Goal: Task Accomplishment & Management: Use online tool/utility

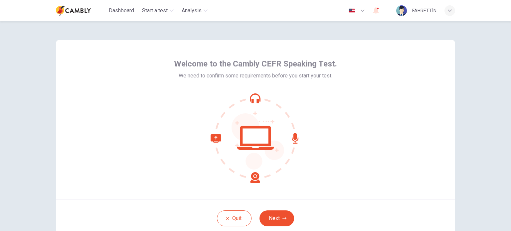
scroll to position [46, 0]
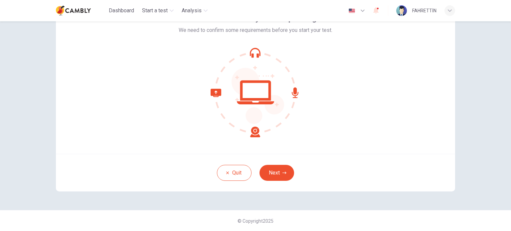
click at [278, 164] on div "Quit Next" at bounding box center [255, 173] width 399 height 38
click at [278, 171] on button "Next" at bounding box center [276, 173] width 35 height 16
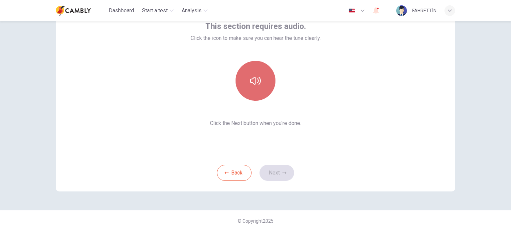
click at [260, 83] on button "button" at bounding box center [255, 81] width 40 height 40
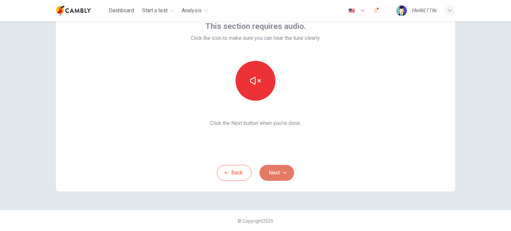
click at [280, 175] on button "Next" at bounding box center [276, 173] width 35 height 16
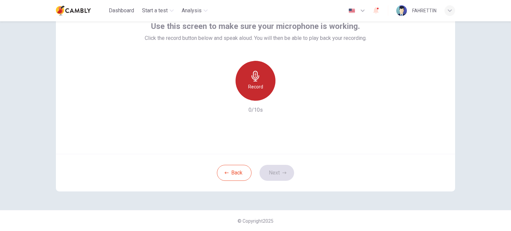
click at [250, 86] on h6 "Record" at bounding box center [255, 87] width 15 height 8
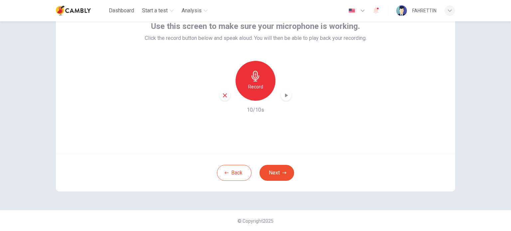
click at [285, 96] on icon "button" at bounding box center [286, 95] width 7 height 7
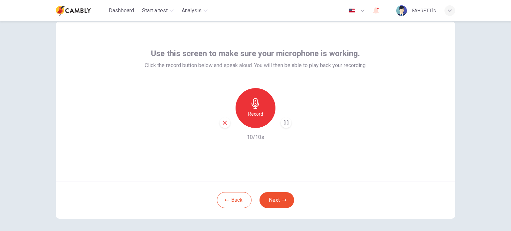
scroll to position [0, 0]
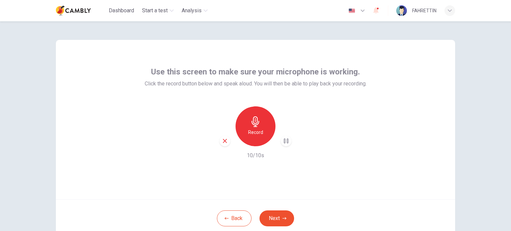
click at [374, 12] on icon "button" at bounding box center [375, 10] width 5 height 7
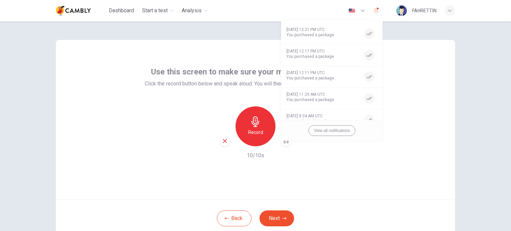
click at [378, 9] on div at bounding box center [255, 115] width 511 height 231
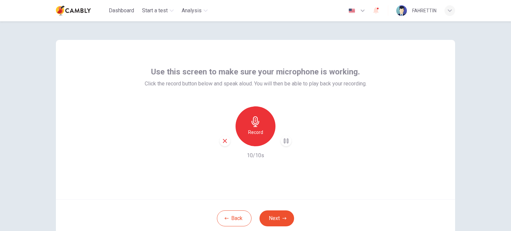
click at [378, 9] on icon "button" at bounding box center [376, 10] width 8 height 8
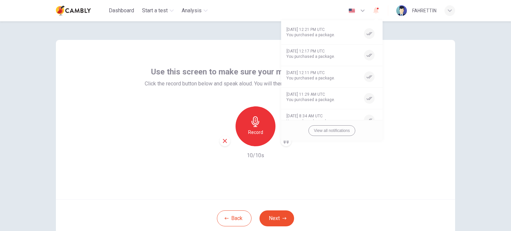
click at [378, 9] on div at bounding box center [255, 115] width 511 height 231
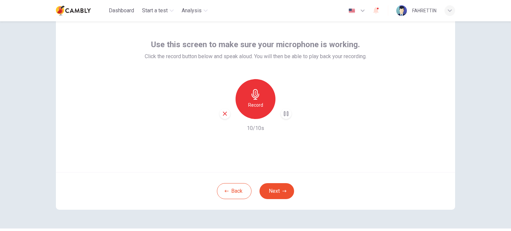
scroll to position [46, 0]
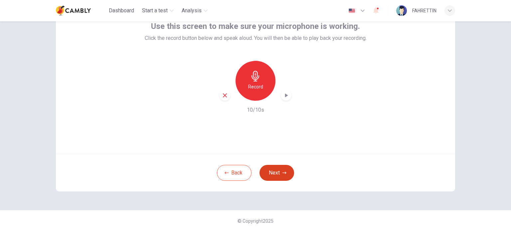
click at [282, 172] on icon "button" at bounding box center [284, 173] width 4 height 4
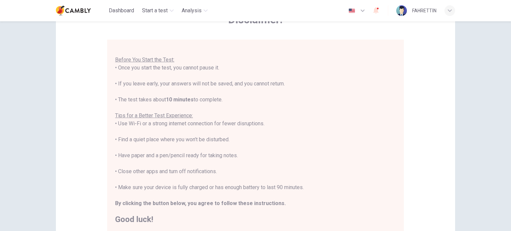
scroll to position [123, 0]
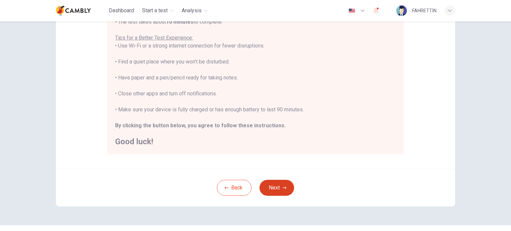
click at [274, 186] on button "Next" at bounding box center [276, 188] width 35 height 16
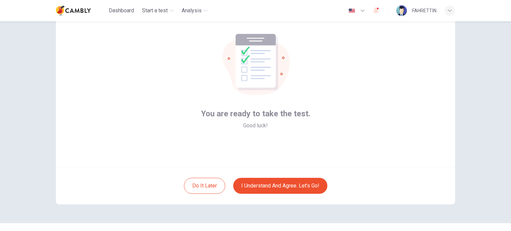
scroll to position [46, 0]
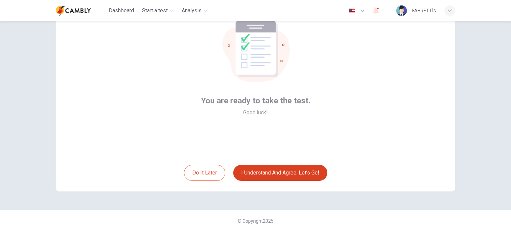
click at [285, 171] on button "I understand and agree. Let’s go!" at bounding box center [280, 173] width 94 height 16
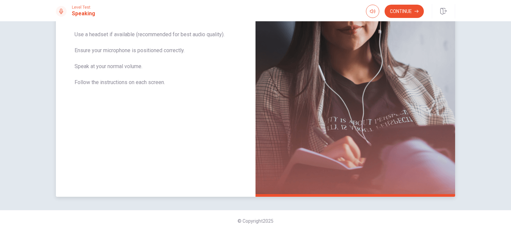
scroll to position [50, 0]
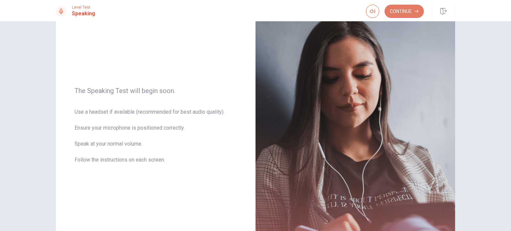
click at [397, 10] on button "Continue" at bounding box center [403, 11] width 39 height 13
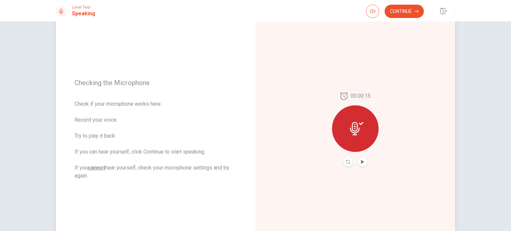
click at [360, 164] on button "Play Audio" at bounding box center [362, 161] width 9 height 9
click at [408, 9] on button "Continue" at bounding box center [403, 11] width 39 height 13
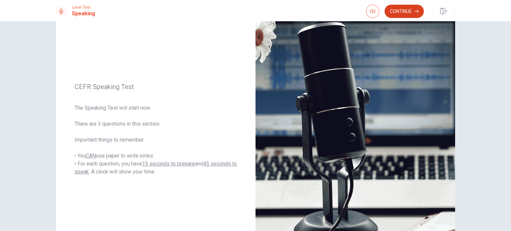
click at [405, 12] on button "Continue" at bounding box center [403, 11] width 39 height 13
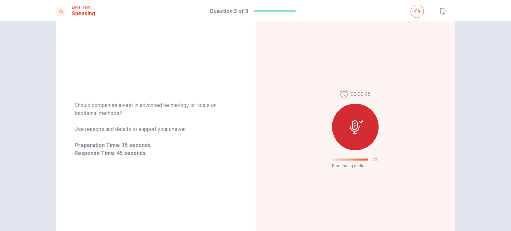
scroll to position [11, 0]
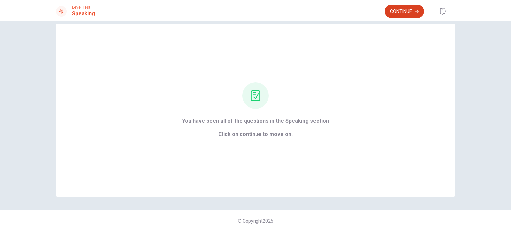
click at [396, 8] on button "Continue" at bounding box center [403, 11] width 39 height 13
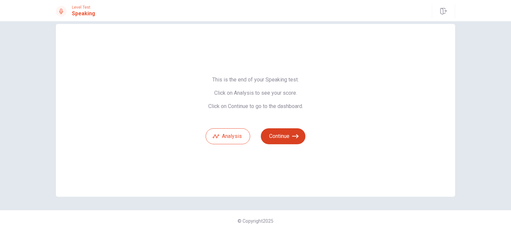
click at [293, 134] on icon "button" at bounding box center [295, 136] width 7 height 7
